Goal: Obtain resource: Download file/media

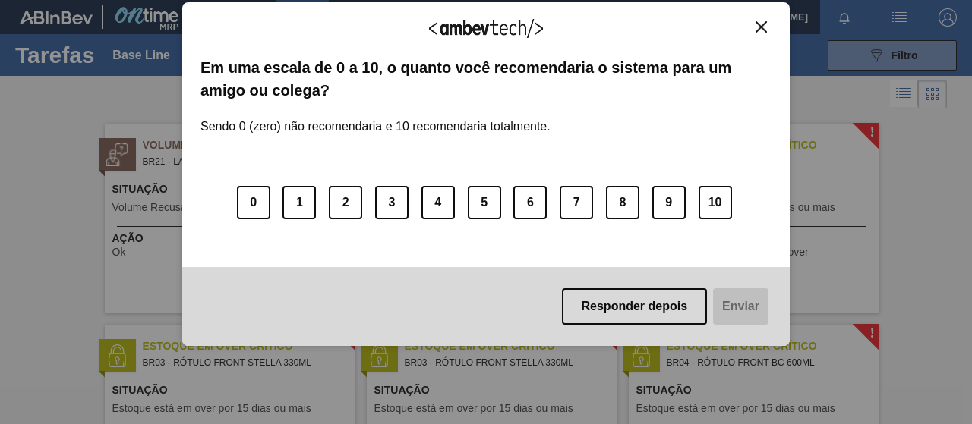
click at [648, 312] on button "Responder depois" at bounding box center [635, 306] width 146 height 36
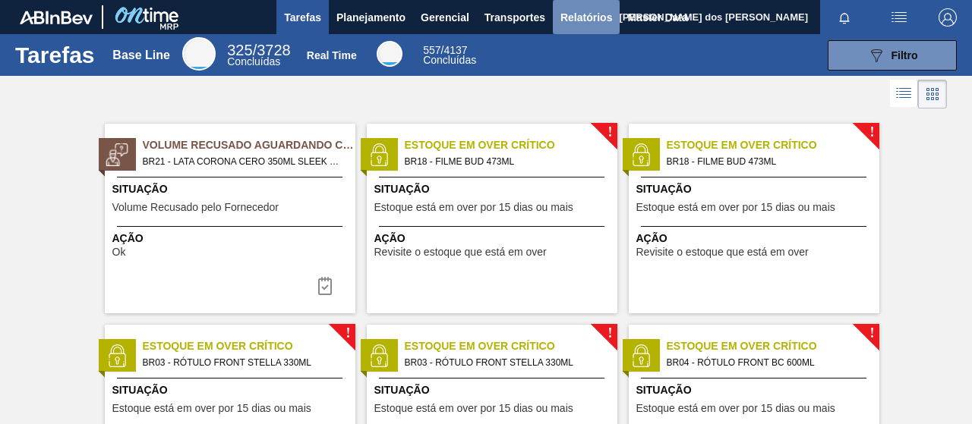
click at [600, 22] on span "Relatórios" at bounding box center [586, 17] width 52 height 18
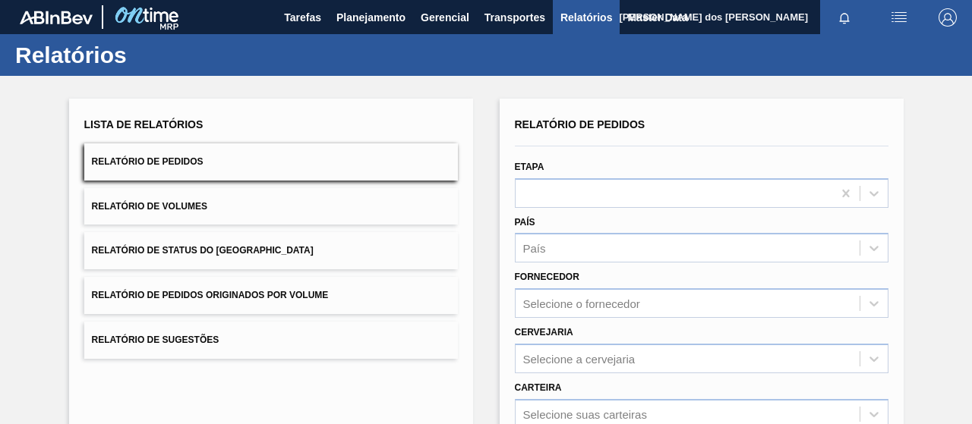
scroll to position [152, 0]
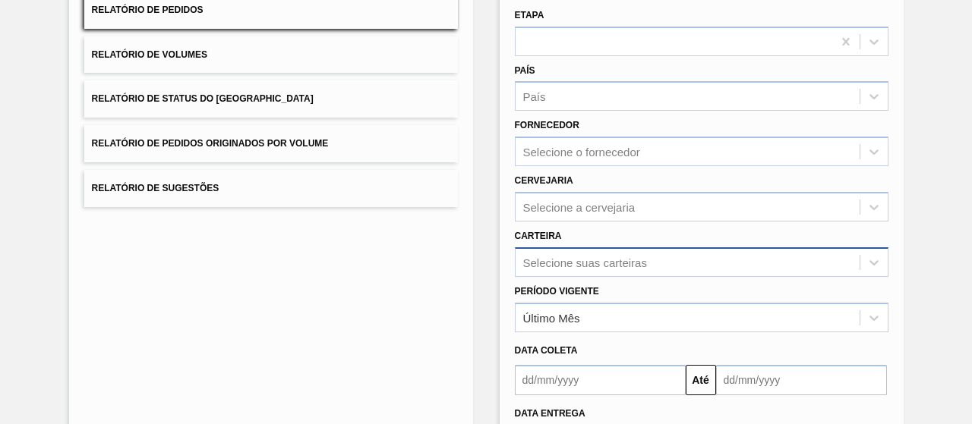
click at [578, 268] on div "Selecione suas carteiras" at bounding box center [702, 262] width 374 height 30
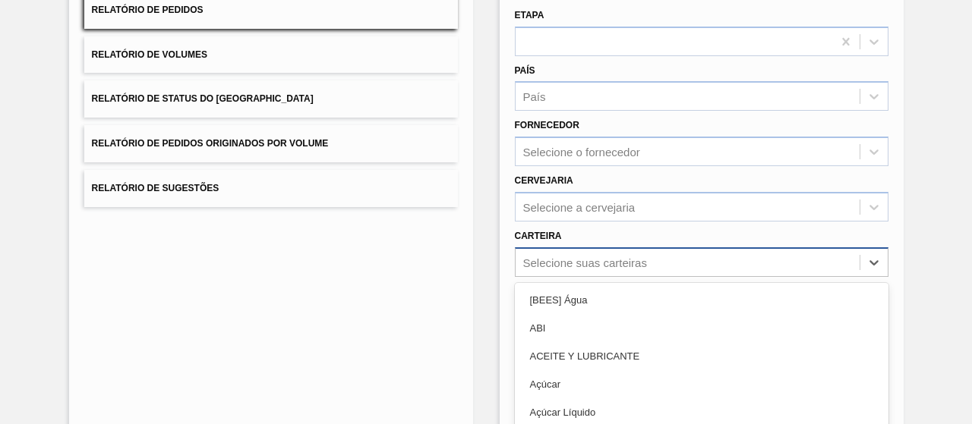
scroll to position [243, 0]
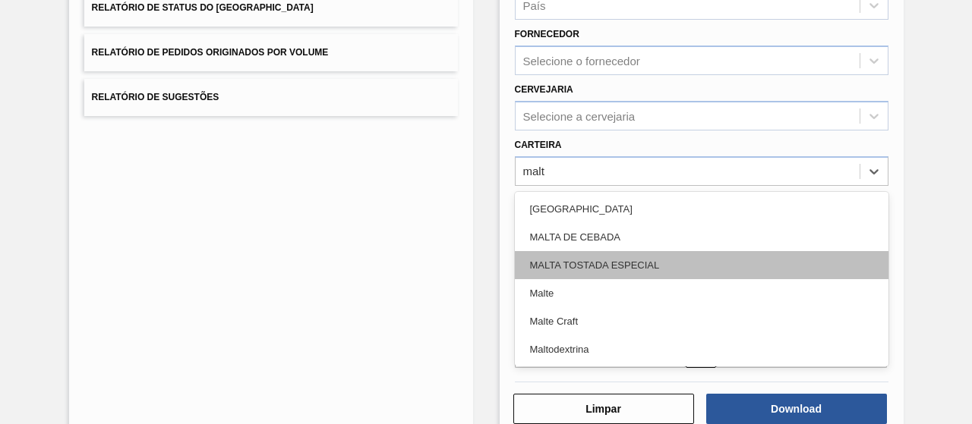
type input "malte"
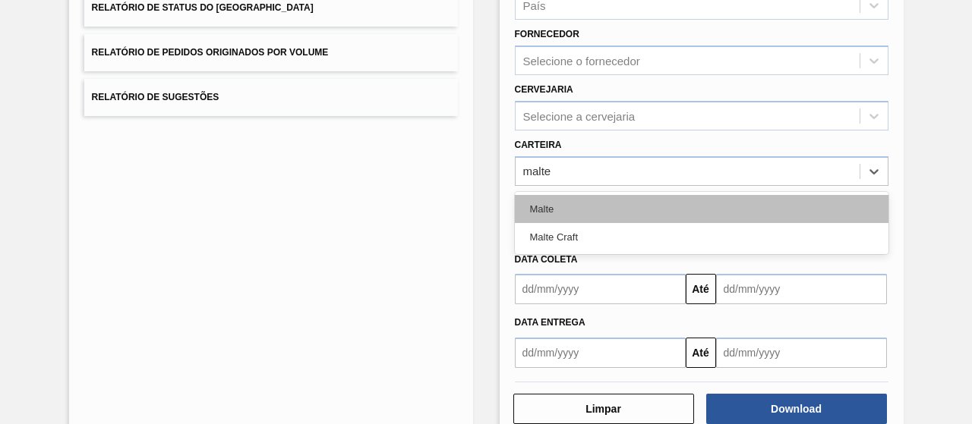
click at [562, 207] on div "Malte" at bounding box center [702, 209] width 374 height 28
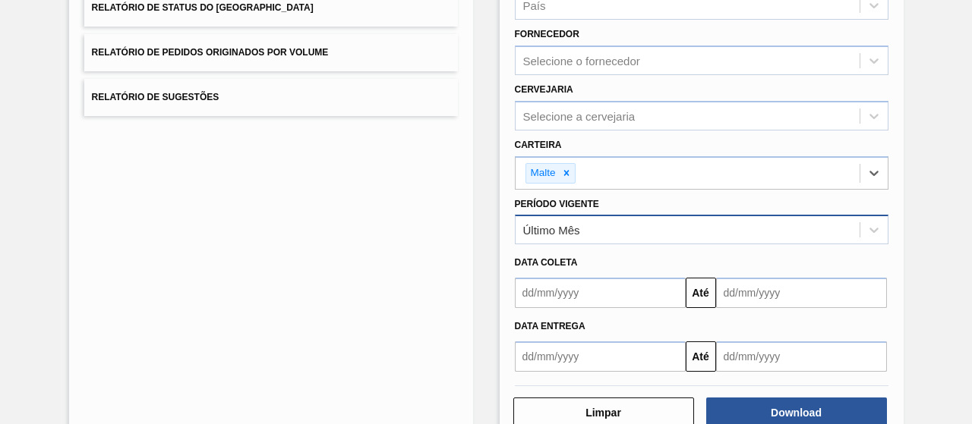
click at [741, 229] on div "Último Mês" at bounding box center [687, 230] width 344 height 22
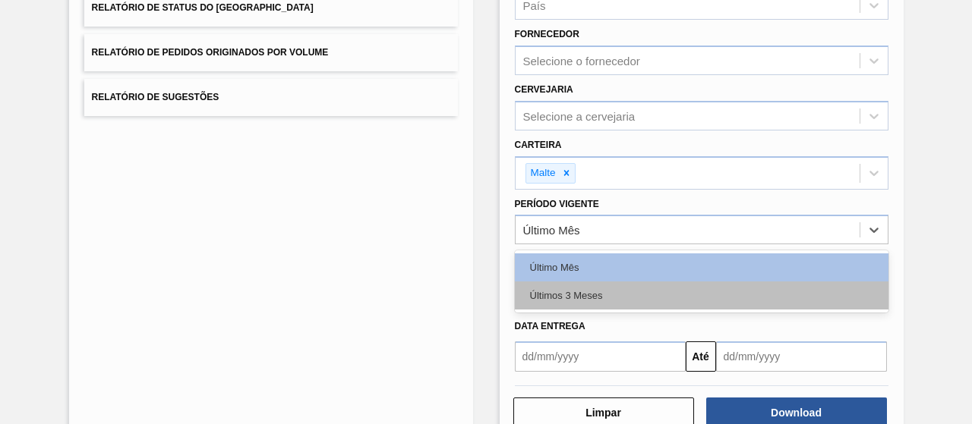
click at [591, 285] on div "Últimos 3 Meses" at bounding box center [702, 296] width 374 height 28
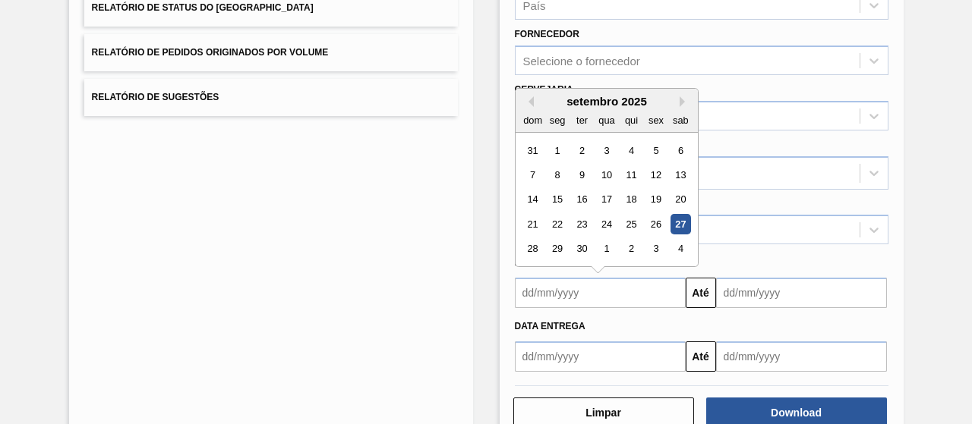
click at [639, 285] on input "text" at bounding box center [600, 293] width 171 height 30
click at [525, 97] on button "Previous Month" at bounding box center [528, 101] width 11 height 11
click at [679, 99] on button "Next Month" at bounding box center [684, 101] width 11 height 11
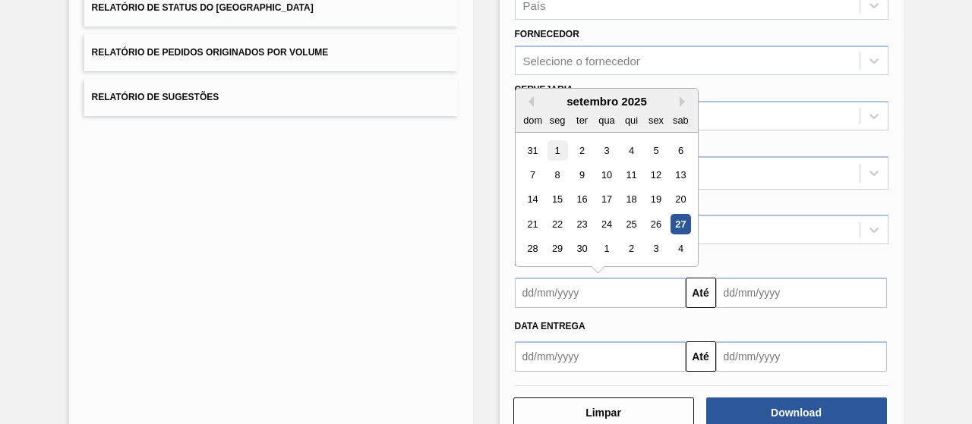
click at [548, 145] on div "1" at bounding box center [557, 150] width 20 height 20
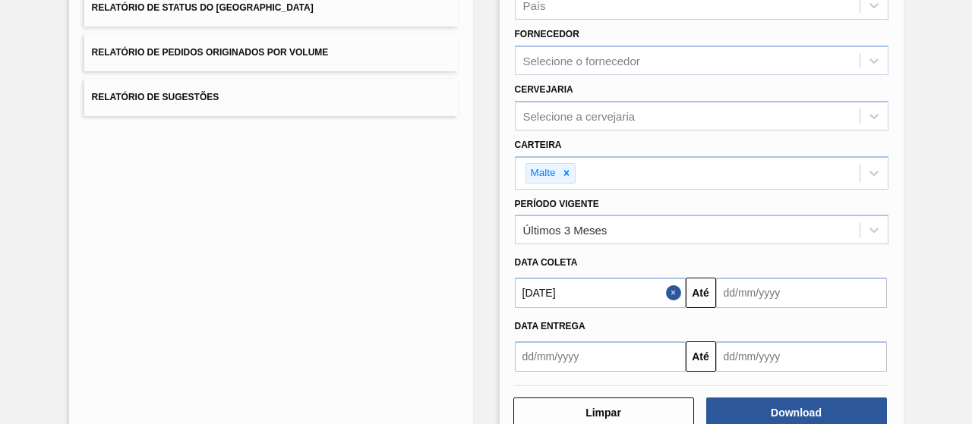
type input "[DATE]"
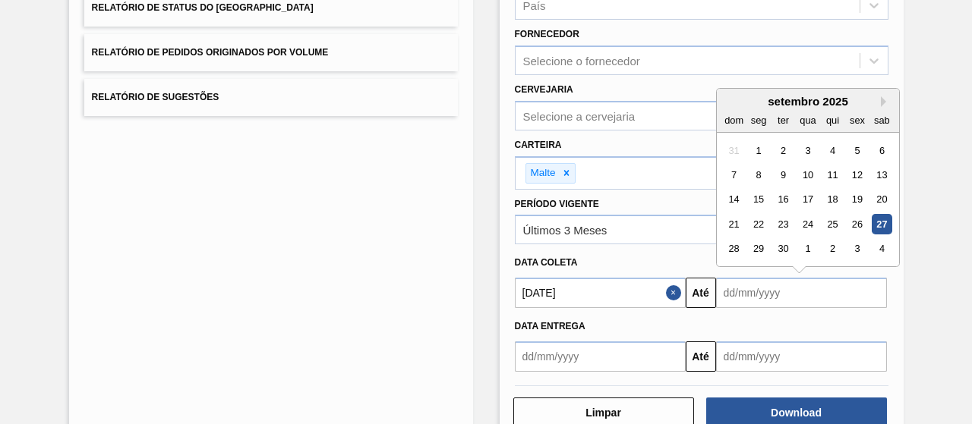
click at [875, 300] on input "text" at bounding box center [801, 293] width 171 height 30
click at [791, 251] on div "30" at bounding box center [782, 249] width 20 height 20
type input "[DATE]"
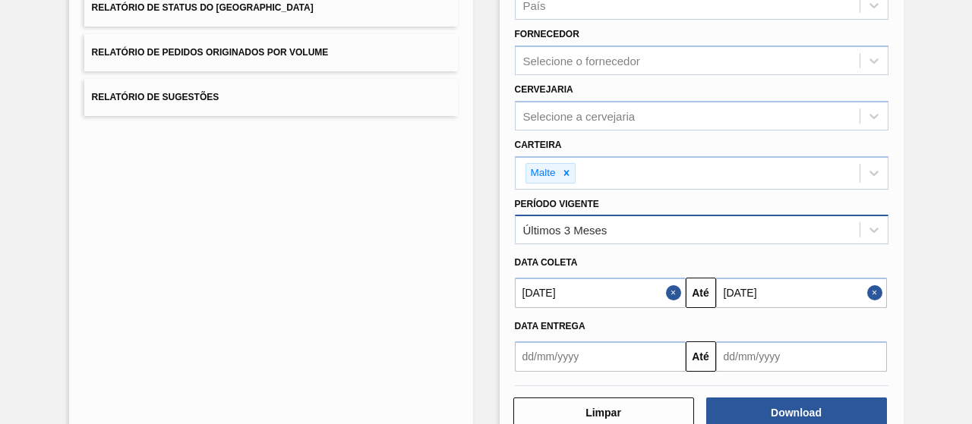
scroll to position [280, 0]
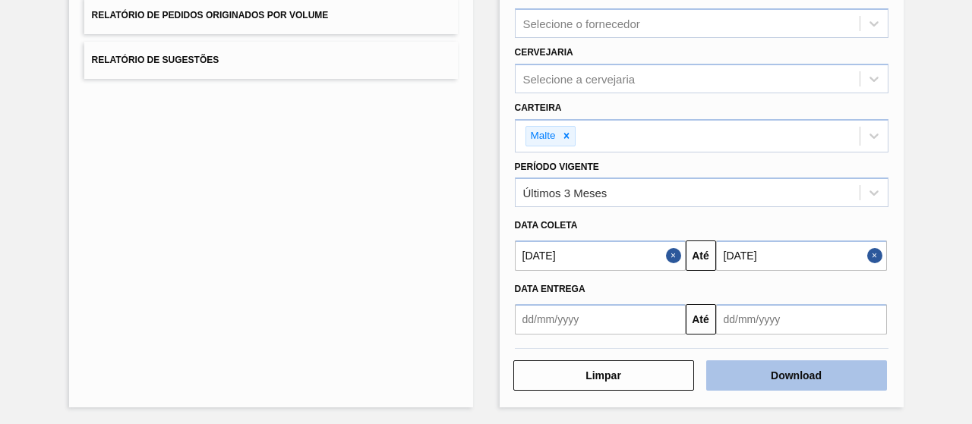
click at [787, 361] on button "Download" at bounding box center [796, 376] width 181 height 30
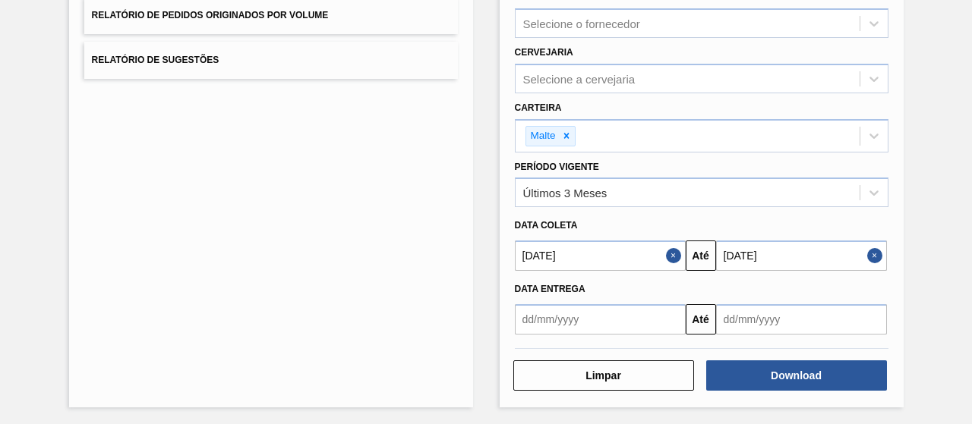
scroll to position [0, 0]
